Goal: Task Accomplishment & Management: Manage account settings

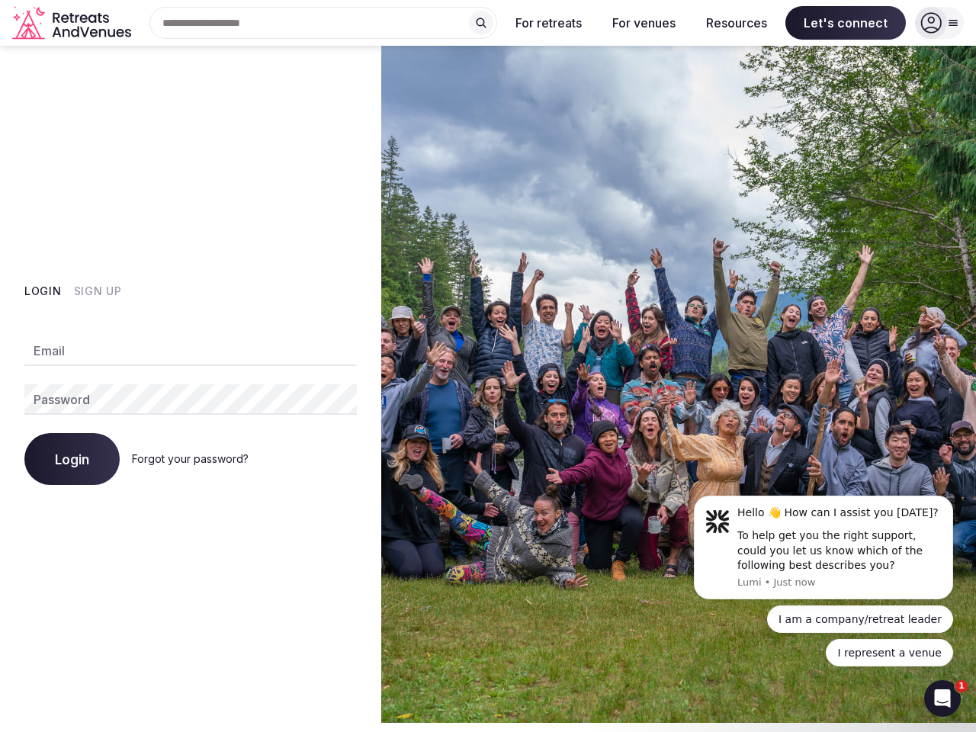
click at [488, 362] on img at bounding box center [678, 384] width 595 height 677
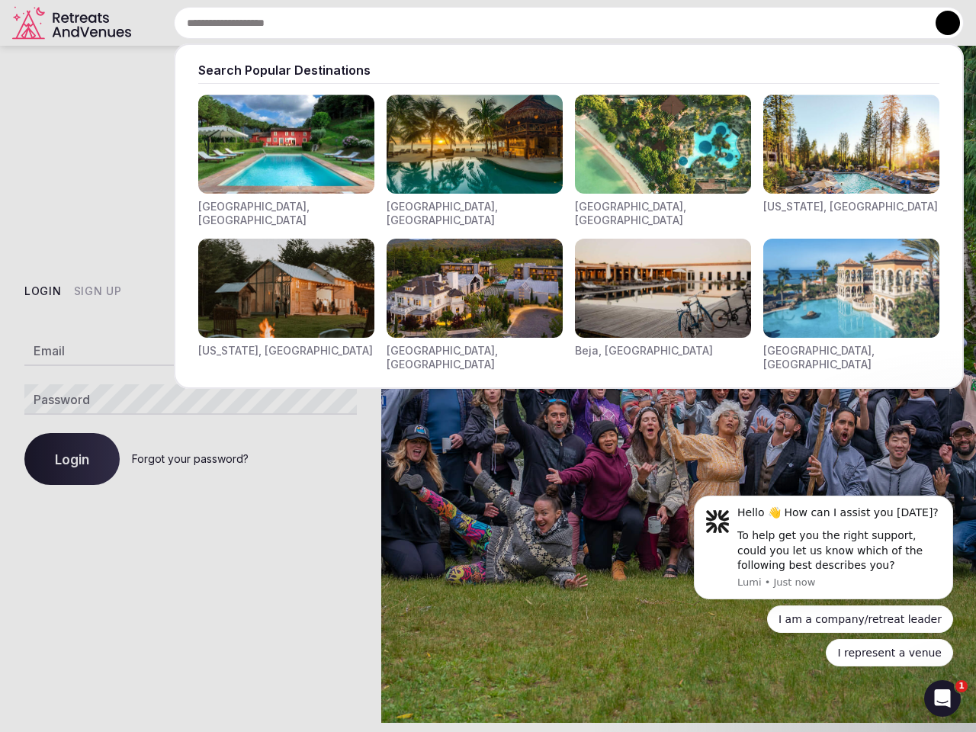
click at [323, 23] on input "text" at bounding box center [569, 23] width 790 height 32
click at [481, 23] on input "text" at bounding box center [569, 23] width 790 height 32
click at [549, 23] on input "text" at bounding box center [569, 23] width 790 height 32
click at [644, 23] on input "text" at bounding box center [569, 23] width 790 height 32
click at [737, 23] on input "text" at bounding box center [569, 23] width 790 height 32
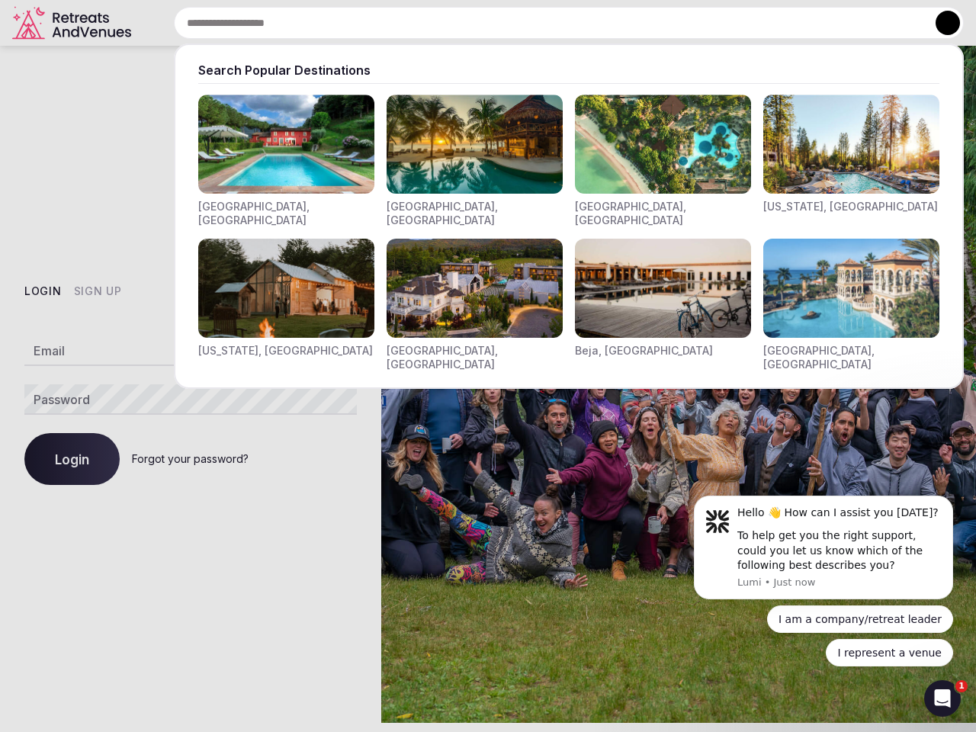
click at [846, 23] on input "text" at bounding box center [569, 23] width 790 height 32
click at [940, 23] on button at bounding box center [948, 23] width 24 height 24
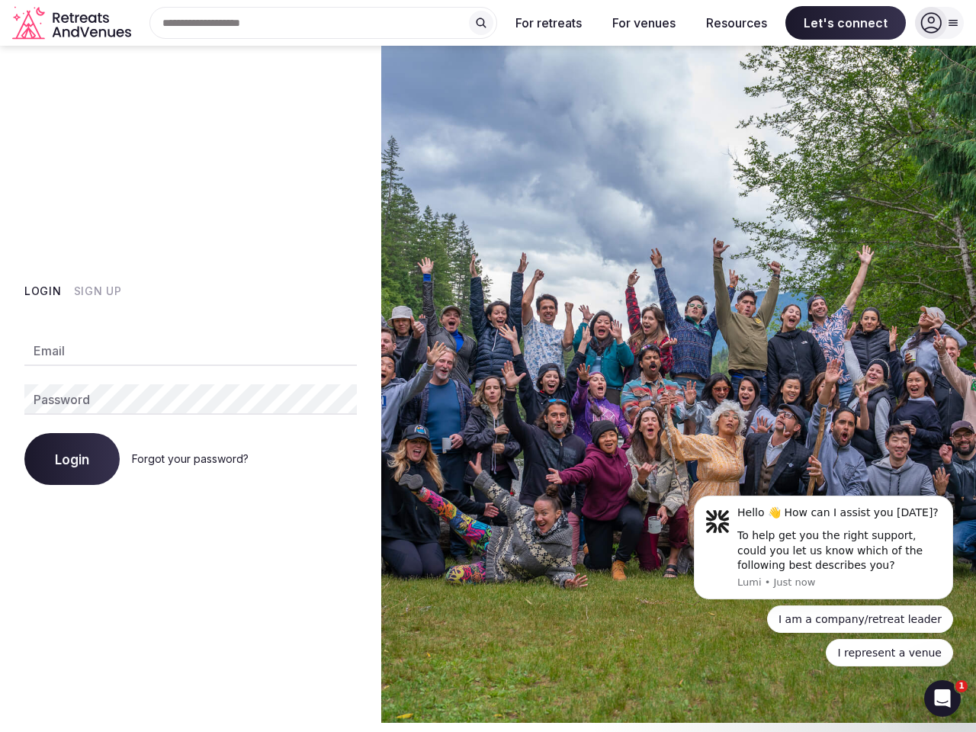
click at [43, 291] on button "Login" at bounding box center [42, 291] width 37 height 15
click at [97, 291] on button "Sign Up" at bounding box center [98, 291] width 48 height 15
